Goal: Register for event/course

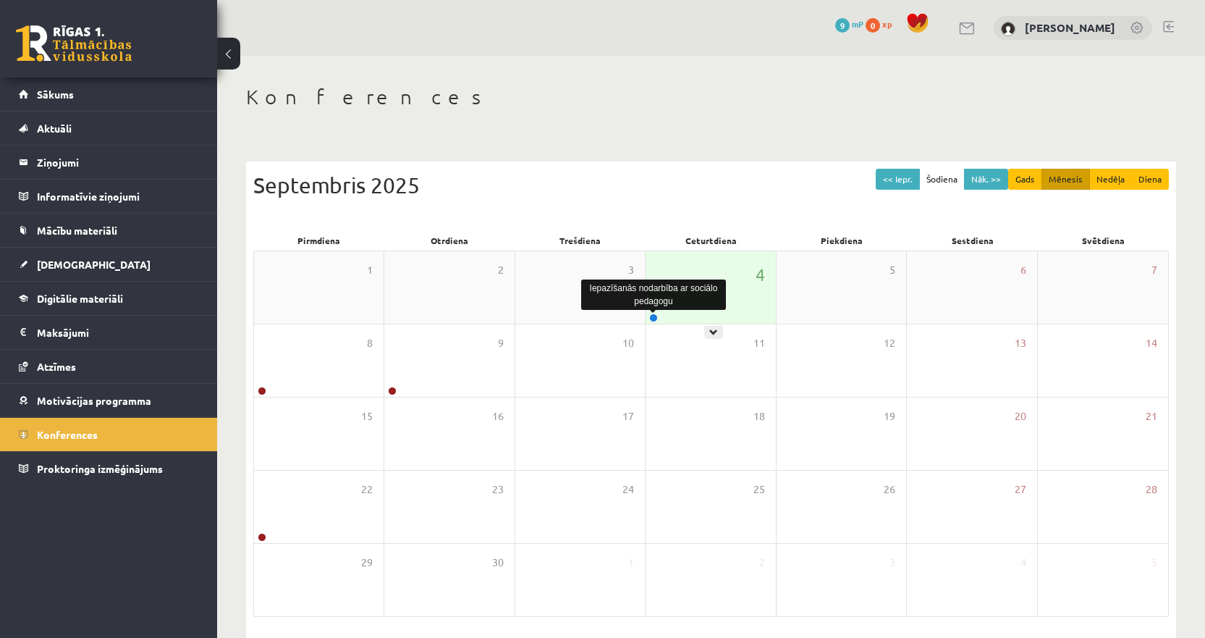
click at [655, 314] on link at bounding box center [653, 317] width 9 height 9
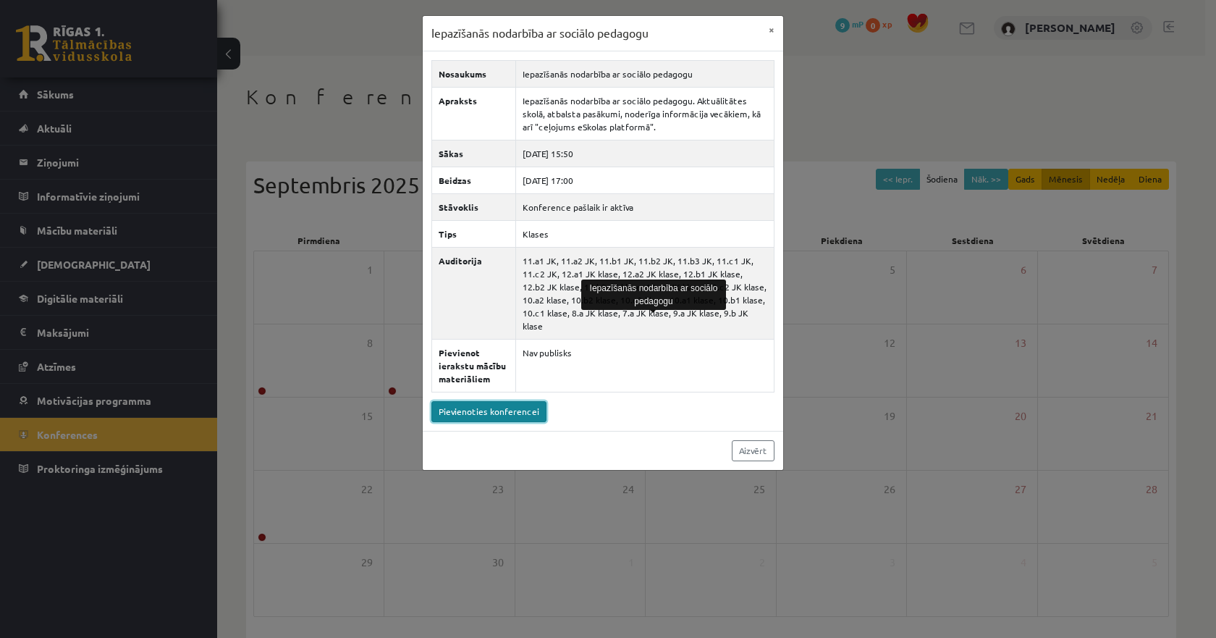
click at [520, 401] on link "Pievienoties konferencei" at bounding box center [488, 411] width 115 height 21
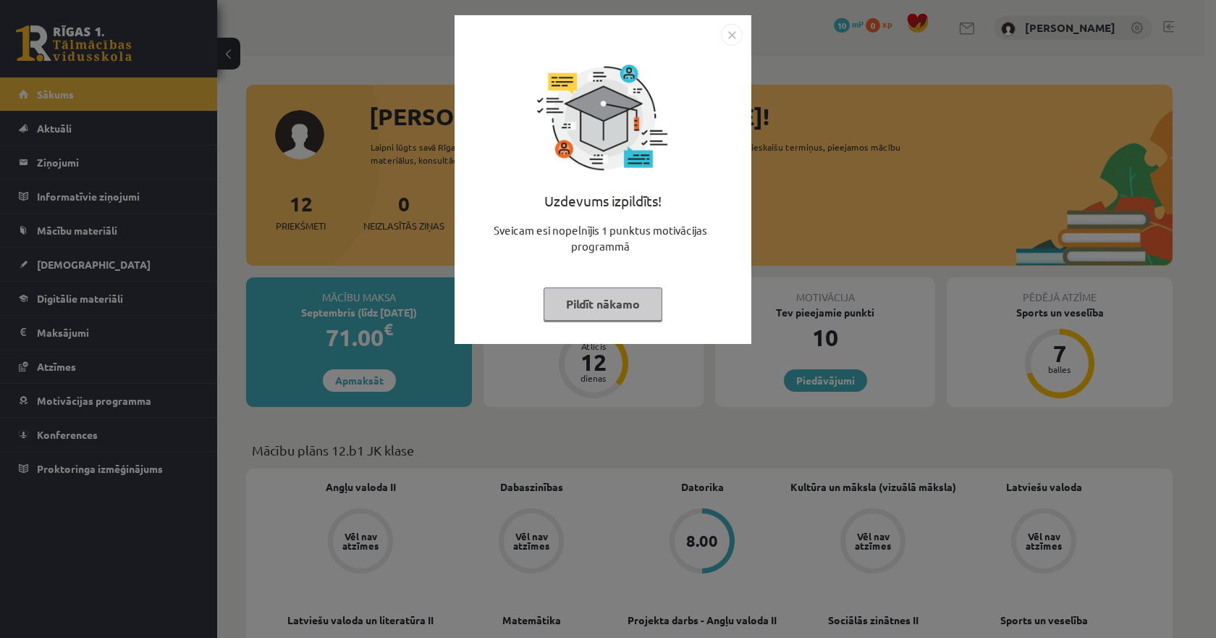
click at [735, 27] on img "Close" at bounding box center [732, 35] width 22 height 22
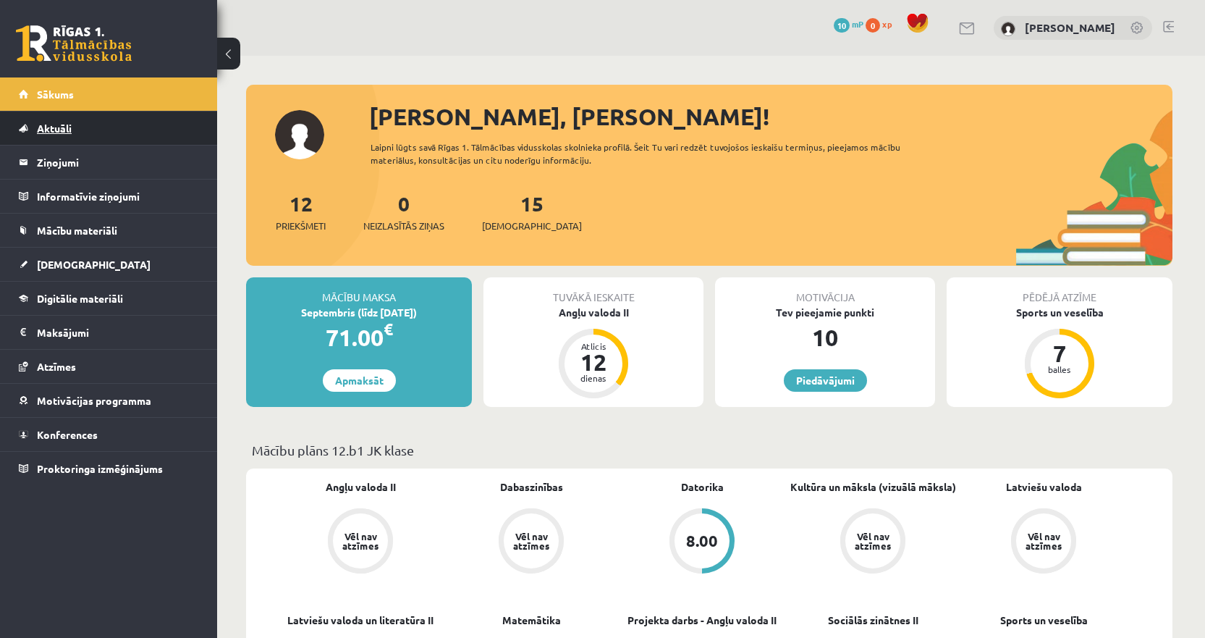
click at [70, 132] on span "Aktuāli" at bounding box center [54, 128] width 35 height 13
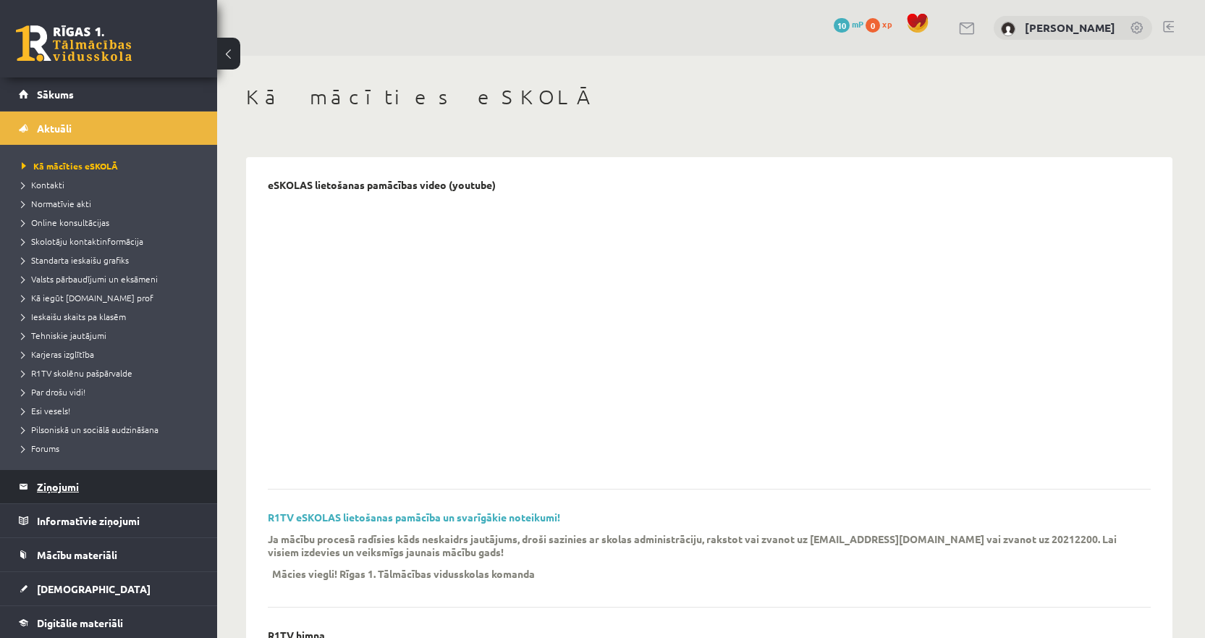
click at [81, 495] on legend "Ziņojumi 0" at bounding box center [118, 486] width 162 height 33
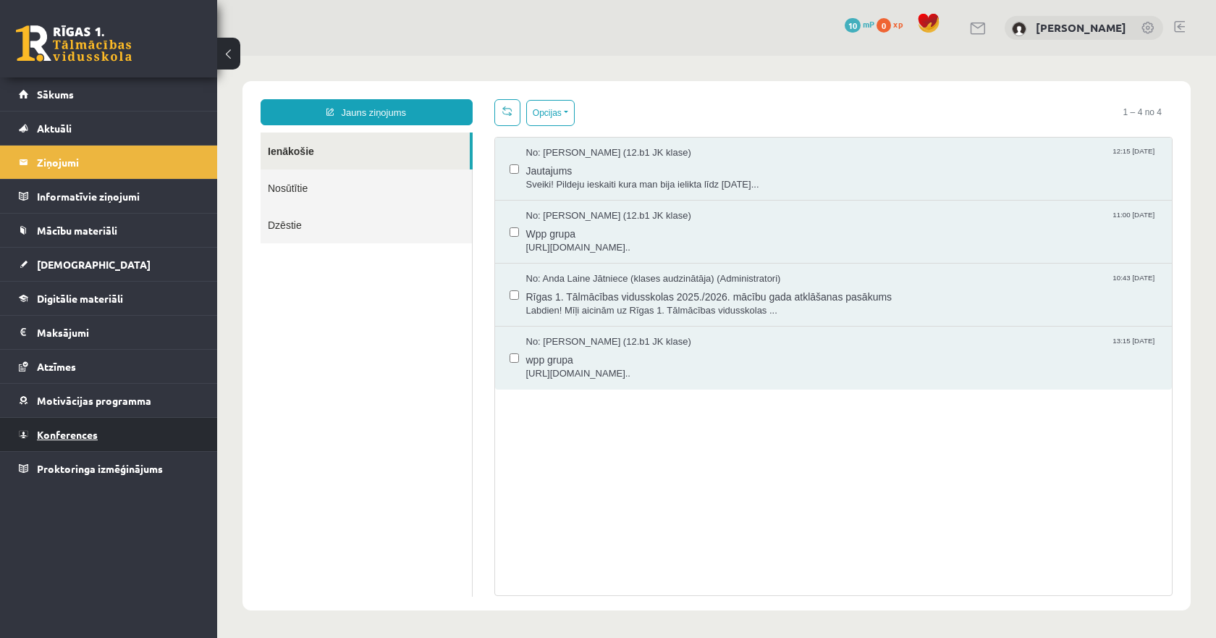
click at [96, 423] on link "Konferences" at bounding box center [109, 434] width 180 height 33
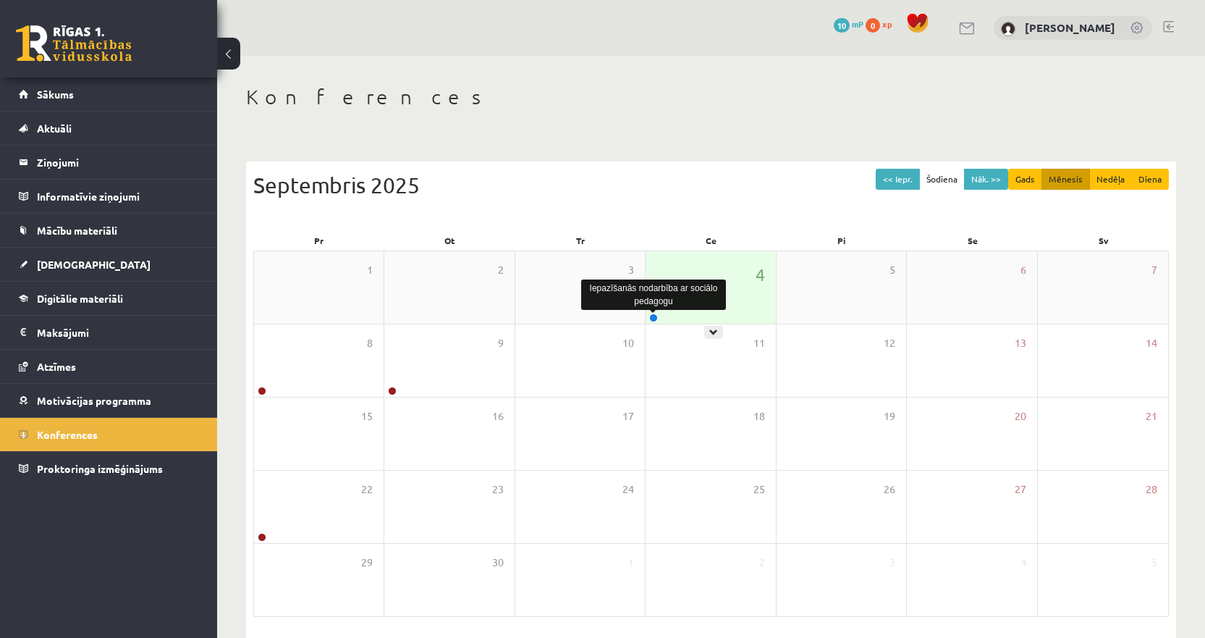
click at [650, 319] on link at bounding box center [653, 317] width 9 height 9
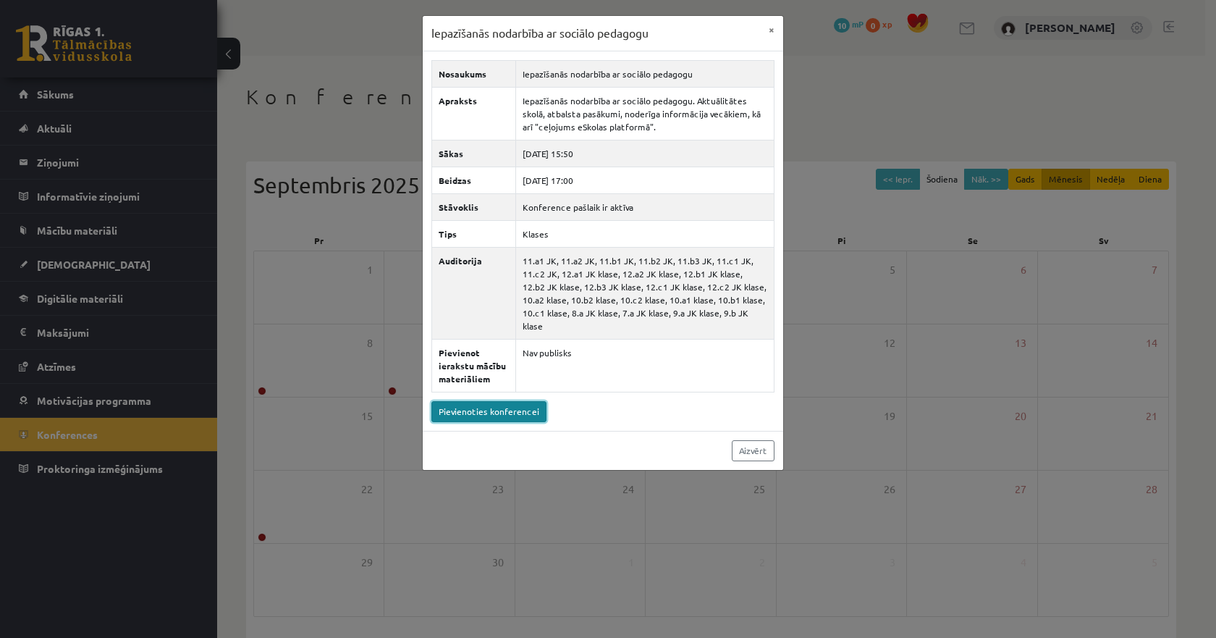
click at [488, 401] on link "Pievienoties konferencei" at bounding box center [488, 411] width 115 height 21
